Goal: Task Accomplishment & Management: Use online tool/utility

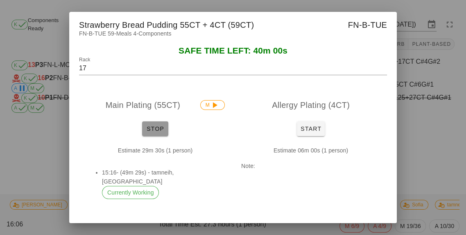
click at [143, 136] on button "Stop" at bounding box center [155, 129] width 26 height 15
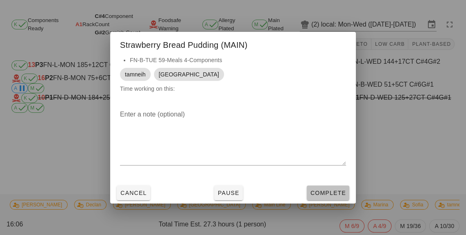
click at [319, 201] on button "Complete" at bounding box center [328, 193] width 43 height 15
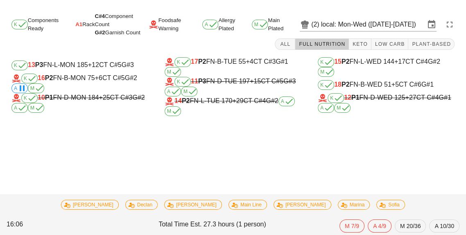
click at [94, 74] on div "K 16 P2 FN-B-MON 75 +6 CT C#5 G#2 A M" at bounding box center [79, 84] width 137 height 20
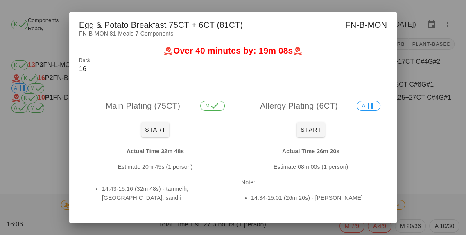
click at [438, 172] on div at bounding box center [233, 117] width 466 height 235
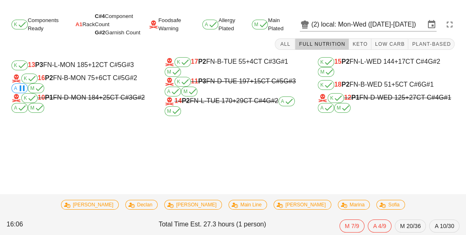
click at [235, 66] on div "K 17 P2 FN-B-TUE 55 +4 CT C#3 G#1 M" at bounding box center [233, 67] width 137 height 20
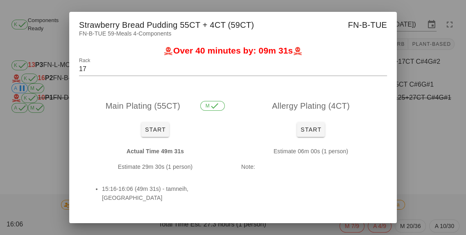
click at [436, 146] on div at bounding box center [233, 117] width 466 height 235
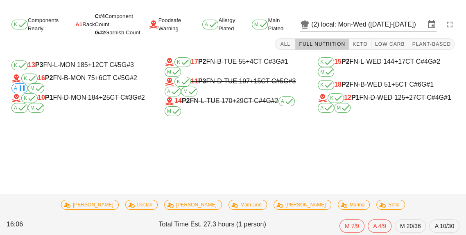
click at [354, 67] on div "K 15 P2 FN-L-WED 144 +17 CT C#4 G#2 M" at bounding box center [386, 67] width 137 height 20
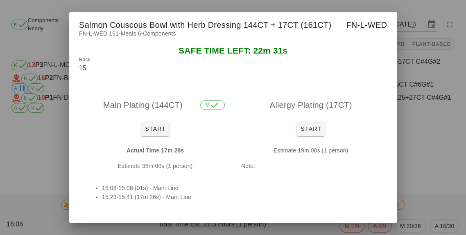
click at [54, 153] on div at bounding box center [233, 117] width 466 height 235
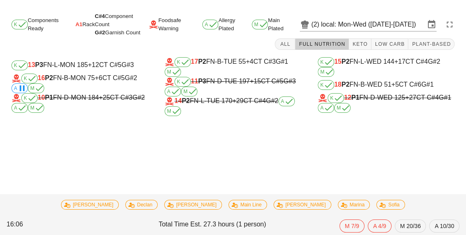
click at [72, 85] on div "K 16 P2 FN-B-MON 75 +6 CT C#5 G#2 A M" at bounding box center [79, 84] width 137 height 20
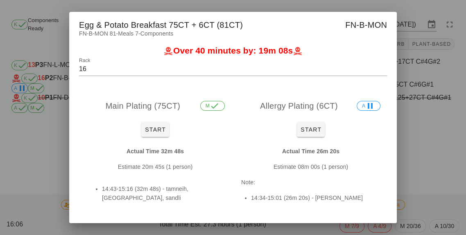
click at [36, 149] on div at bounding box center [233, 117] width 466 height 235
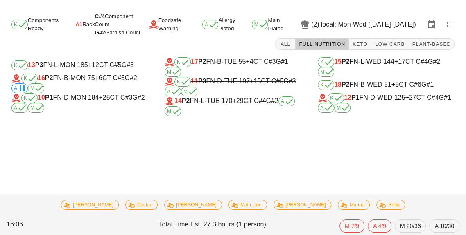
click at [360, 89] on div "K 18 P2 FN-B-WED 51 +5 CT C#6 G#1" at bounding box center [386, 85] width 137 height 10
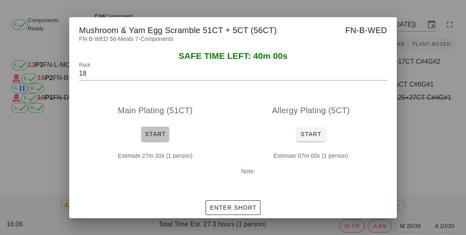
click at [146, 138] on span "Start" at bounding box center [155, 134] width 21 height 7
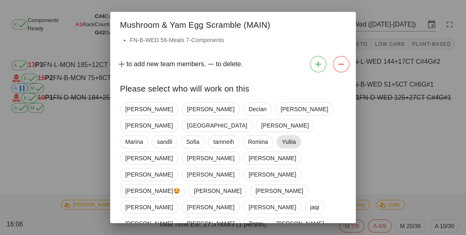
click at [283, 136] on span "Yuliia" at bounding box center [289, 142] width 14 height 12
click at [247, 120] on span "[GEOGRAPHIC_DATA]" at bounding box center [217, 126] width 60 height 12
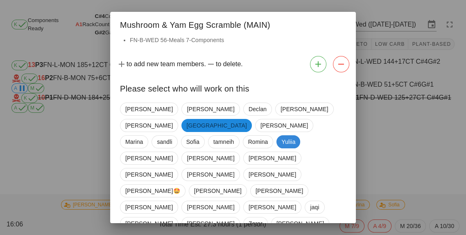
scroll to position [29, 0]
click at [287, 135] on span "Yuliia" at bounding box center [288, 141] width 14 height 13
click at [159, 136] on span "sandli" at bounding box center [164, 142] width 15 height 12
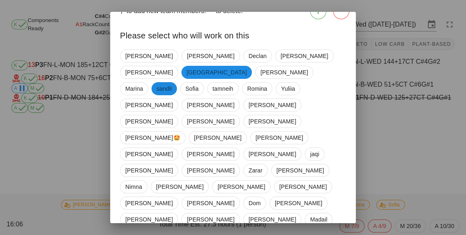
scroll to position [56, 0]
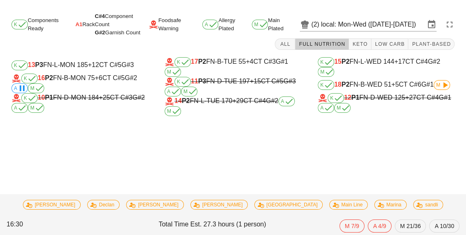
click at [440, 83] on span "M" at bounding box center [441, 85] width 11 height 5
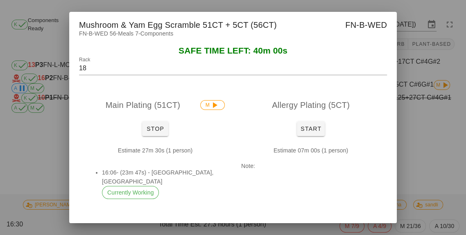
click at [160, 141] on div "Estimate 27m 30s (1 person) 16:06- (23m 47s) - [GEOGRAPHIC_DATA], sandli Curren…" at bounding box center [155, 176] width 152 height 73
click at [155, 126] on span "Stop" at bounding box center [155, 129] width 20 height 7
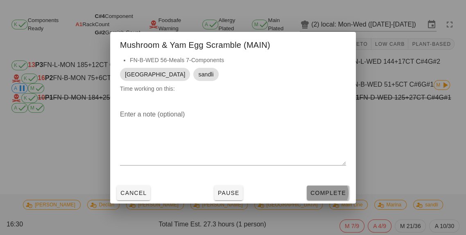
click at [318, 194] on span "Complete" at bounding box center [328, 193] width 36 height 7
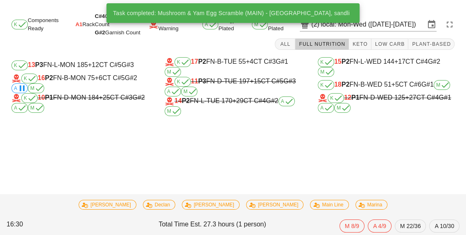
click at [357, 57] on div "K 15 P2 FN-L-WED 144 +17 CT C#4 G#2 M" at bounding box center [386, 67] width 137 height 20
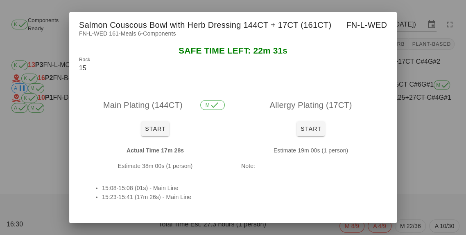
click at [420, 105] on div at bounding box center [233, 117] width 466 height 235
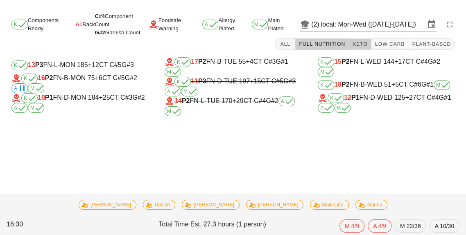
click at [360, 38] on button "Keto" at bounding box center [360, 43] width 23 height 11
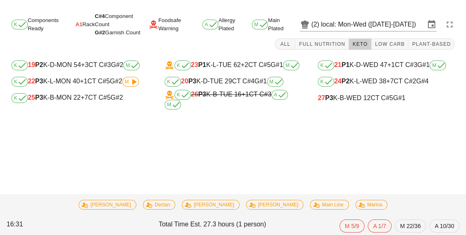
click at [86, 94] on span "+7" at bounding box center [84, 97] width 7 height 7
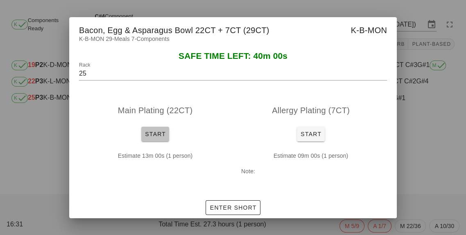
click at [148, 138] on button "Start" at bounding box center [155, 134] width 28 height 15
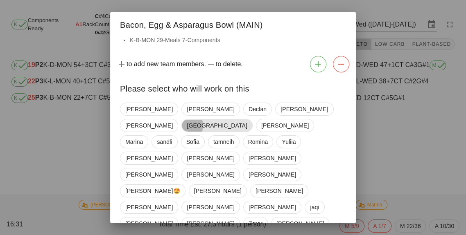
click at [247, 120] on span "[GEOGRAPHIC_DATA]" at bounding box center [217, 126] width 60 height 12
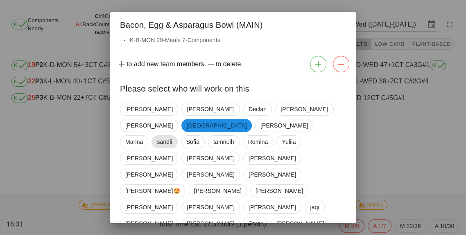
click at [166, 136] on span "sandli" at bounding box center [164, 142] width 15 height 12
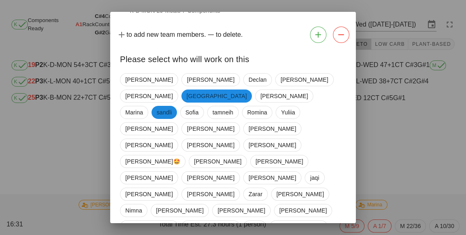
scroll to position [56, 0]
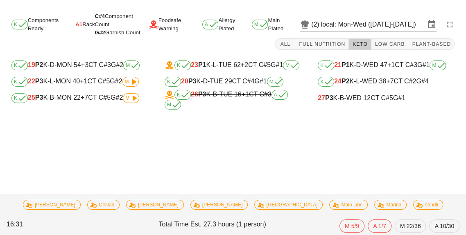
click at [349, 95] on div "27 P3 K-B-WED 12 CT C#5 G#1" at bounding box center [386, 98] width 137 height 7
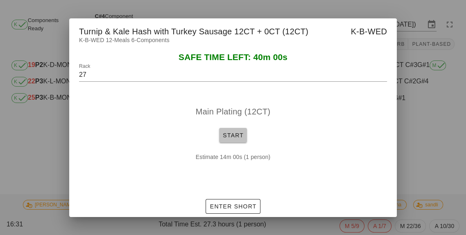
click at [228, 141] on button "Start" at bounding box center [233, 135] width 28 height 15
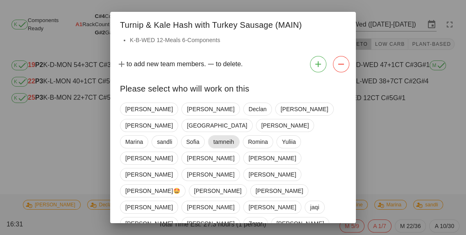
click at [230, 135] on span "tamneih" at bounding box center [224, 141] width 32 height 13
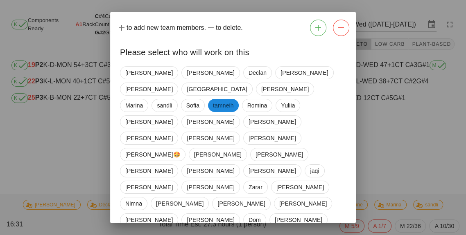
scroll to position [56, 0]
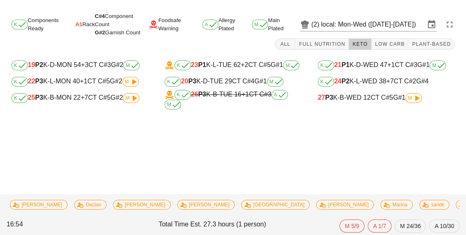
click at [124, 93] on span "M" at bounding box center [131, 98] width 16 height 10
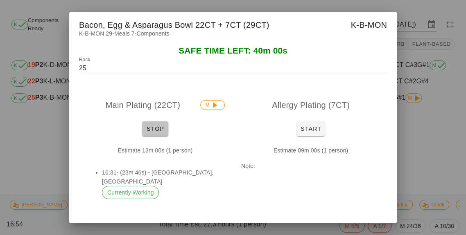
click at [151, 124] on button "Stop" at bounding box center [155, 129] width 26 height 15
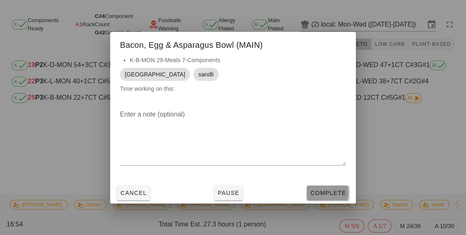
click at [326, 186] on button "Complete" at bounding box center [328, 193] width 43 height 15
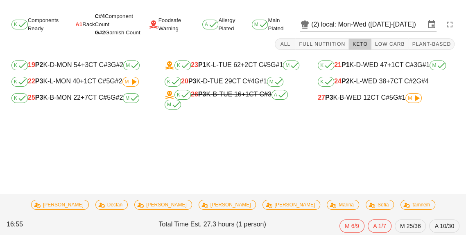
click at [414, 102] on icon at bounding box center [417, 98] width 10 height 10
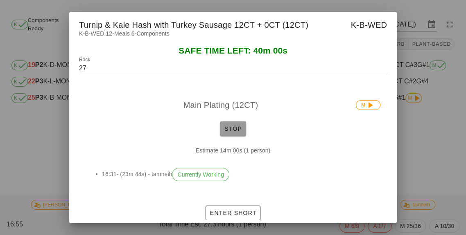
click at [224, 136] on button "Stop" at bounding box center [233, 129] width 26 height 15
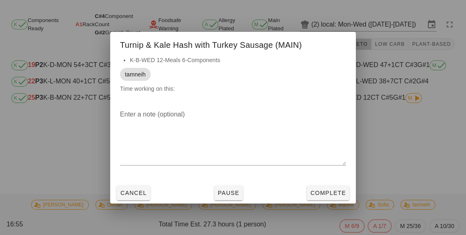
click at [280, 204] on div "Cancel Pause Complete" at bounding box center [233, 193] width 246 height 21
click at [329, 201] on button "Complete" at bounding box center [328, 193] width 43 height 15
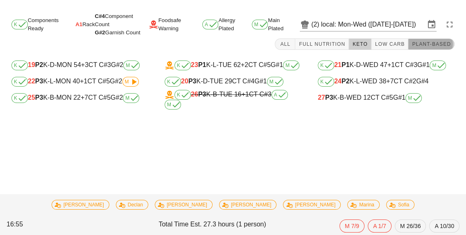
click at [425, 42] on span "Plant-Based" at bounding box center [430, 44] width 39 height 6
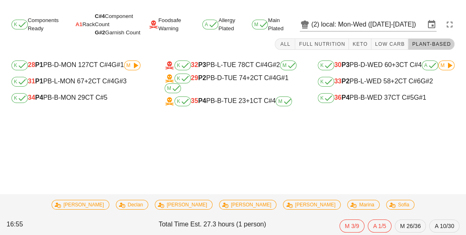
click at [72, 99] on div "K 34 P4 PB-B-MON 29 CT C#5" at bounding box center [79, 98] width 137 height 10
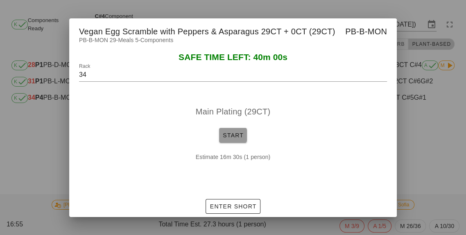
click at [239, 143] on button "Start" at bounding box center [233, 135] width 28 height 15
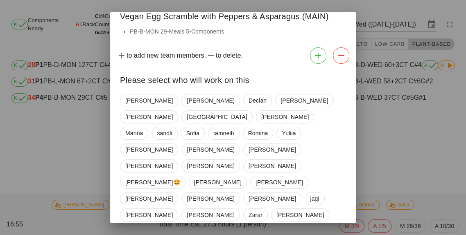
scroll to position [14, 0]
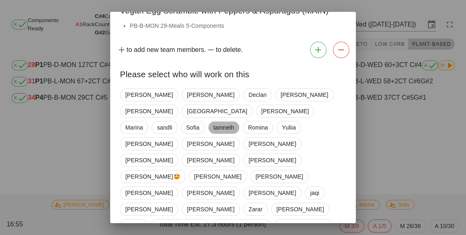
click at [221, 122] on span "tamneih" at bounding box center [223, 128] width 21 height 12
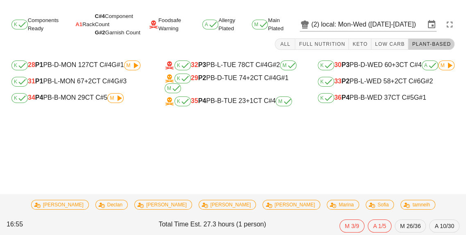
click at [206, 99] on b "P4" at bounding box center [202, 100] width 8 height 7
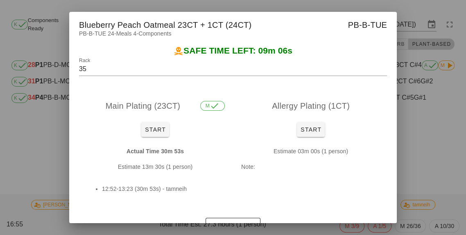
click at [426, 187] on div at bounding box center [233, 117] width 466 height 235
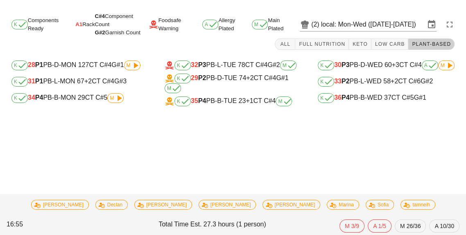
click at [367, 102] on div "K 36 P4 PB-B-WED 37 CT C#5 G#1" at bounding box center [386, 98] width 137 height 10
type input "36"
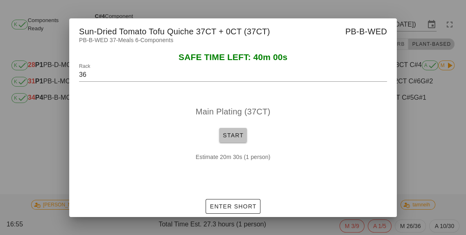
click at [221, 143] on button "Start" at bounding box center [233, 135] width 28 height 15
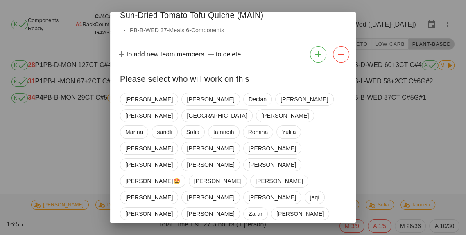
scroll to position [14, 0]
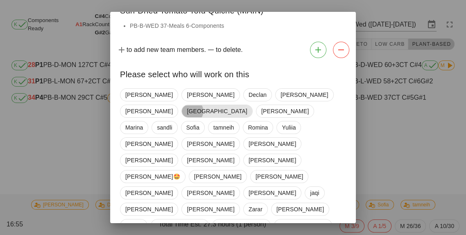
click at [252, 105] on span "[GEOGRAPHIC_DATA]" at bounding box center [216, 111] width 71 height 13
